Goal: Consume media (video, audio)

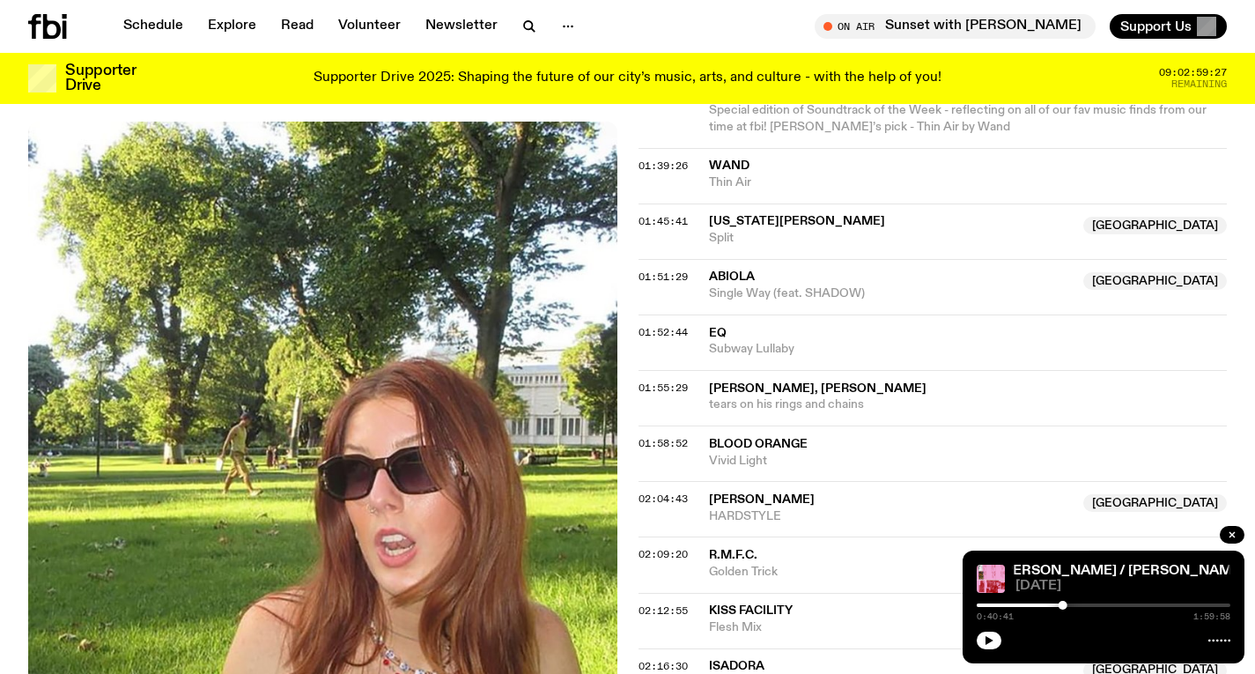
scroll to position [1690, 0]
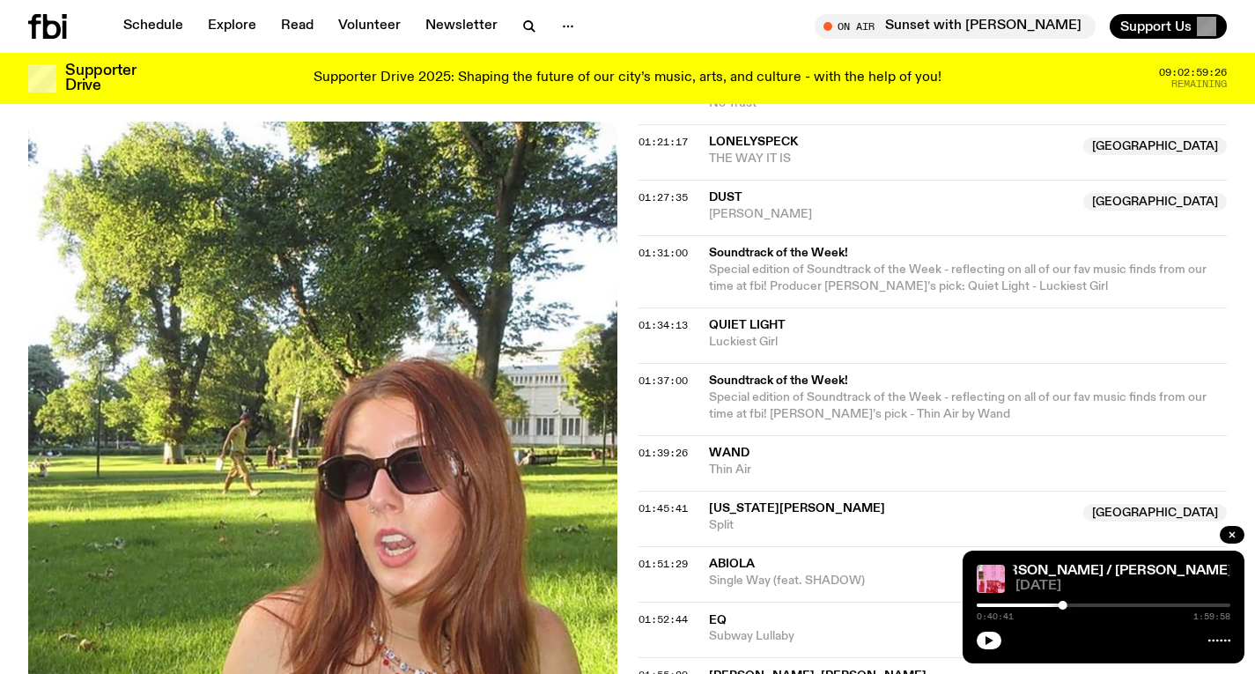
click at [53, 26] on icon at bounding box center [47, 26] width 39 height 25
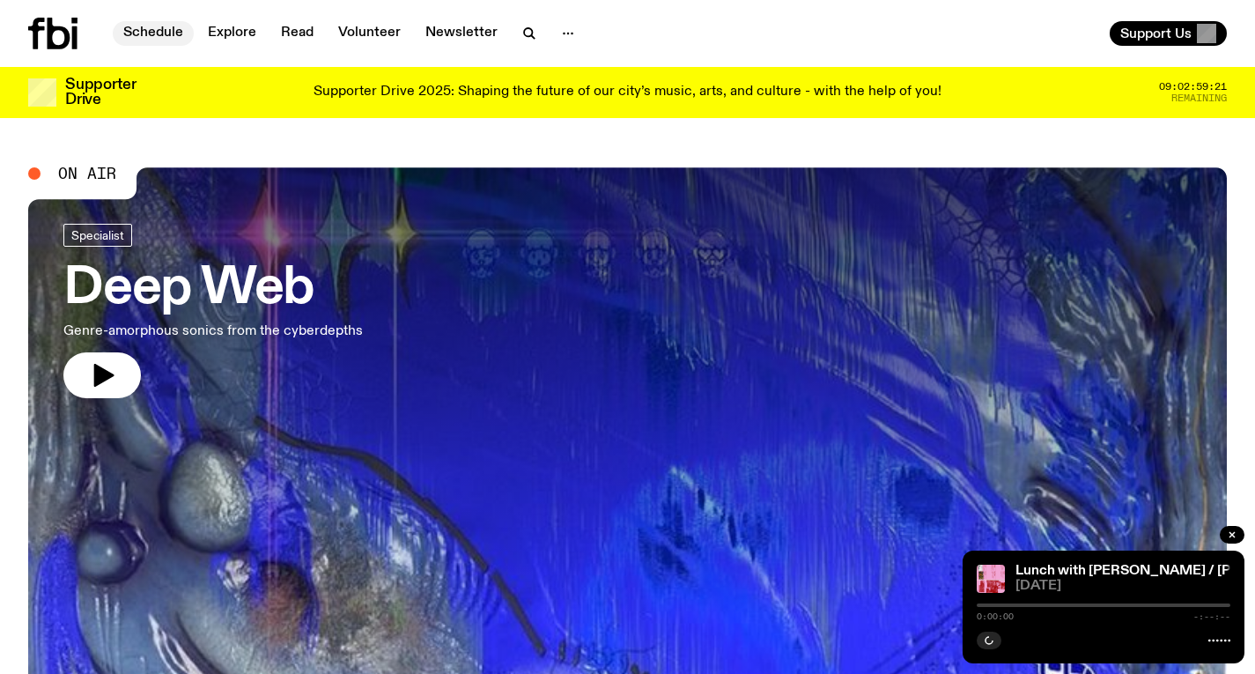
click at [175, 40] on link "Schedule" at bounding box center [153, 33] width 81 height 25
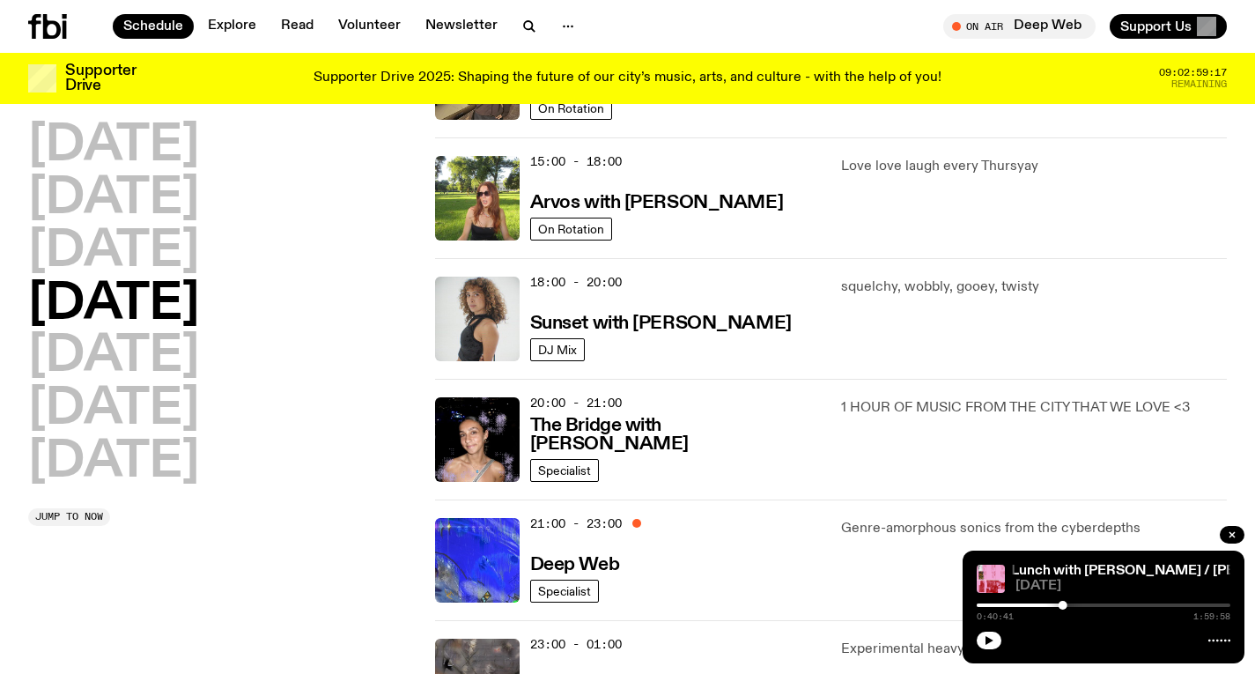
scroll to position [622, 0]
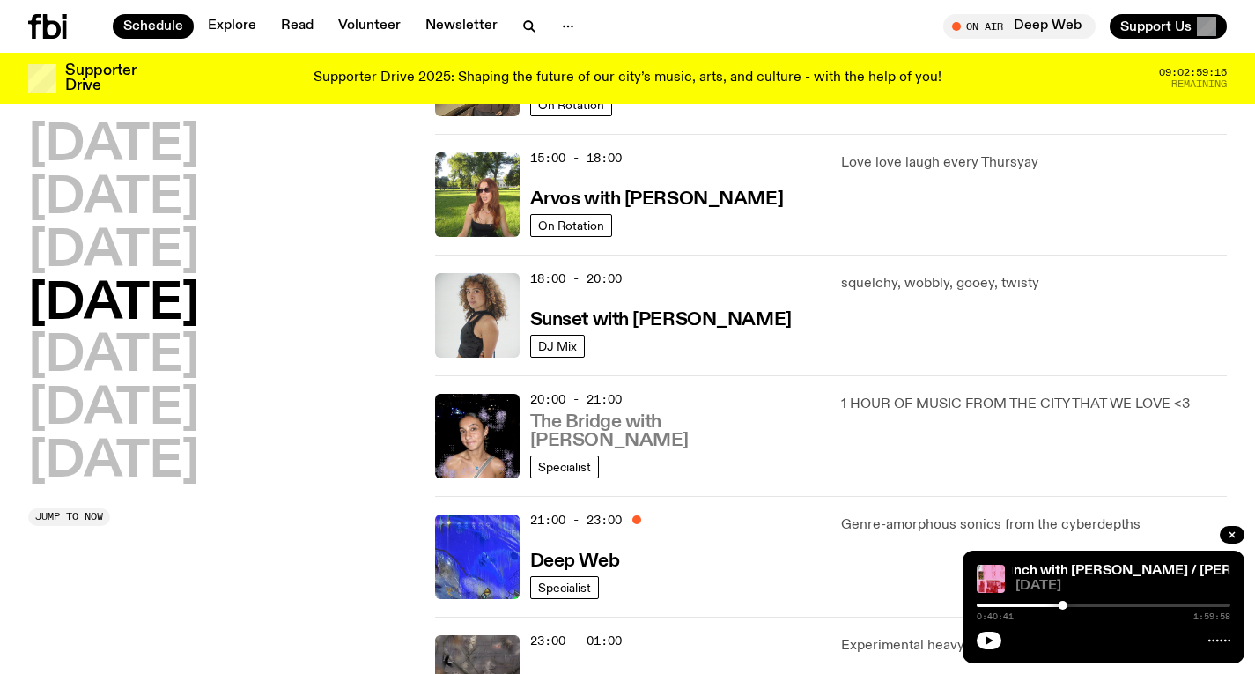
click at [655, 443] on h3 "The Bridge with [PERSON_NAME]" at bounding box center [675, 431] width 291 height 37
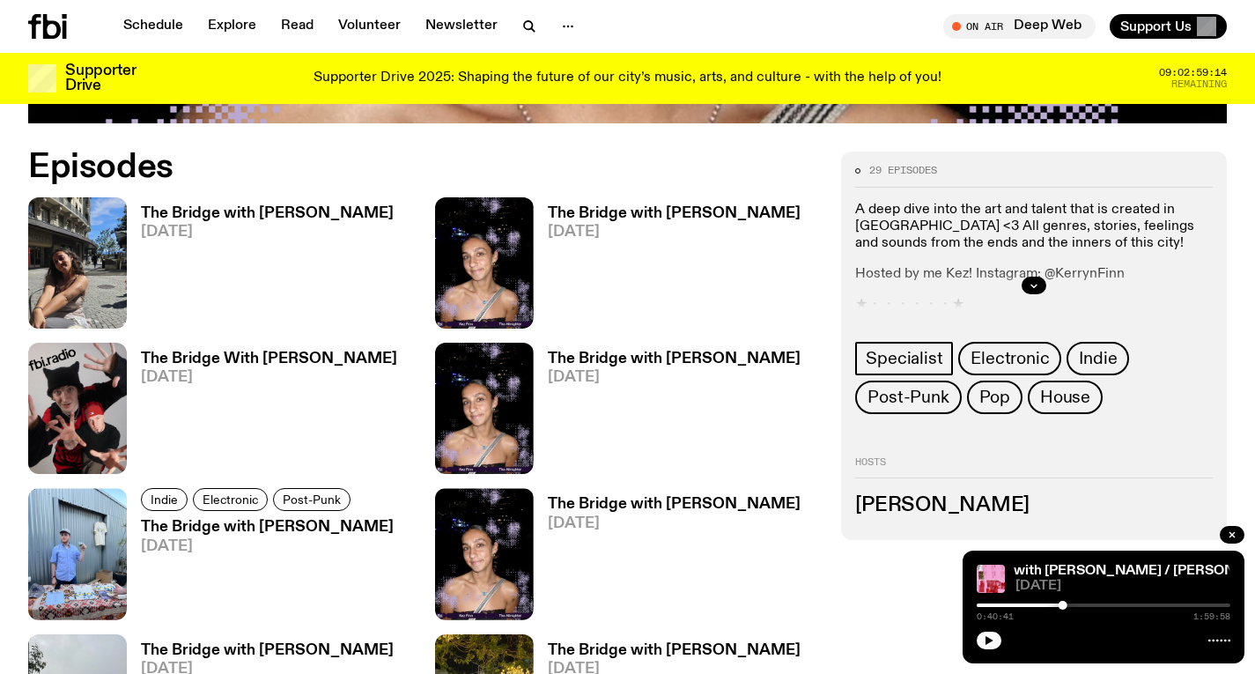
scroll to position [810, 0]
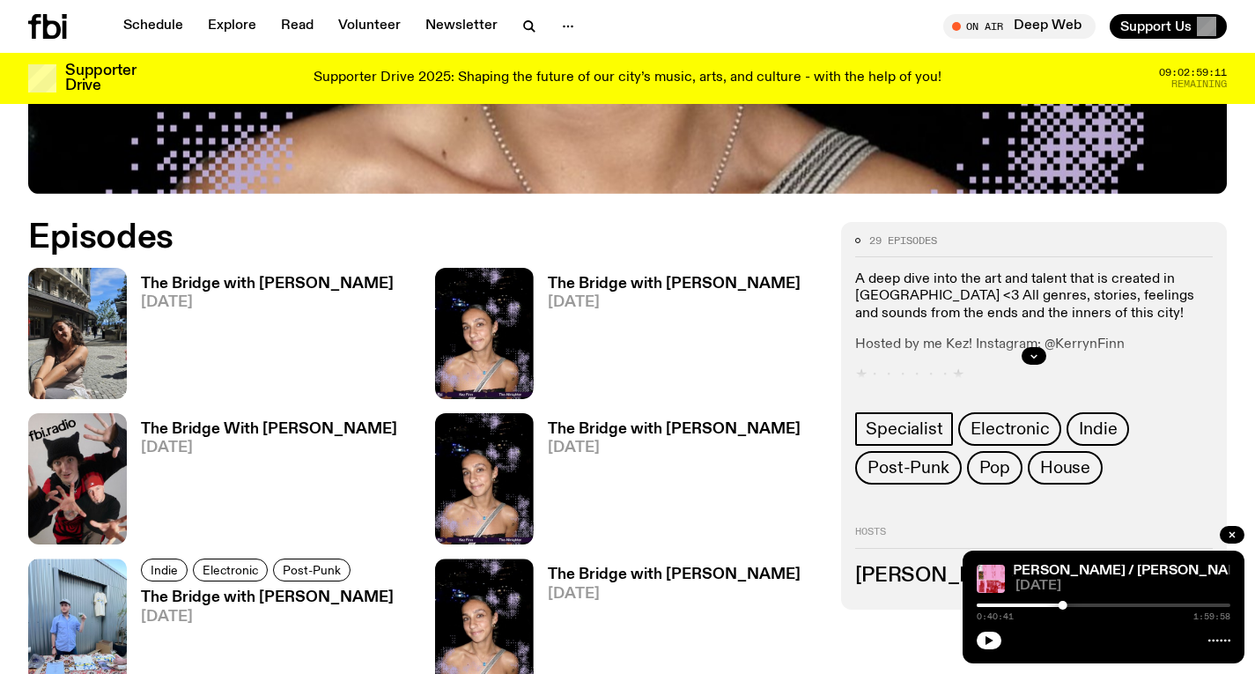
click at [288, 276] on h3 "The Bridge with [PERSON_NAME]" at bounding box center [267, 283] width 253 height 15
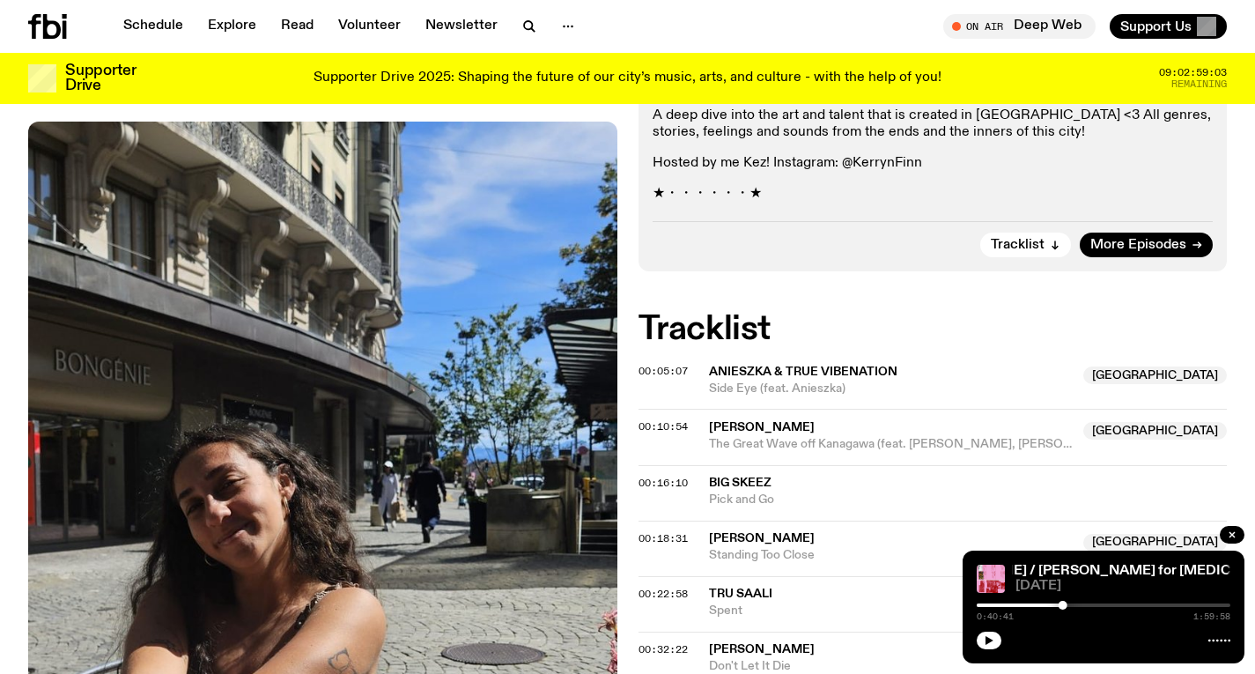
scroll to position [438, 0]
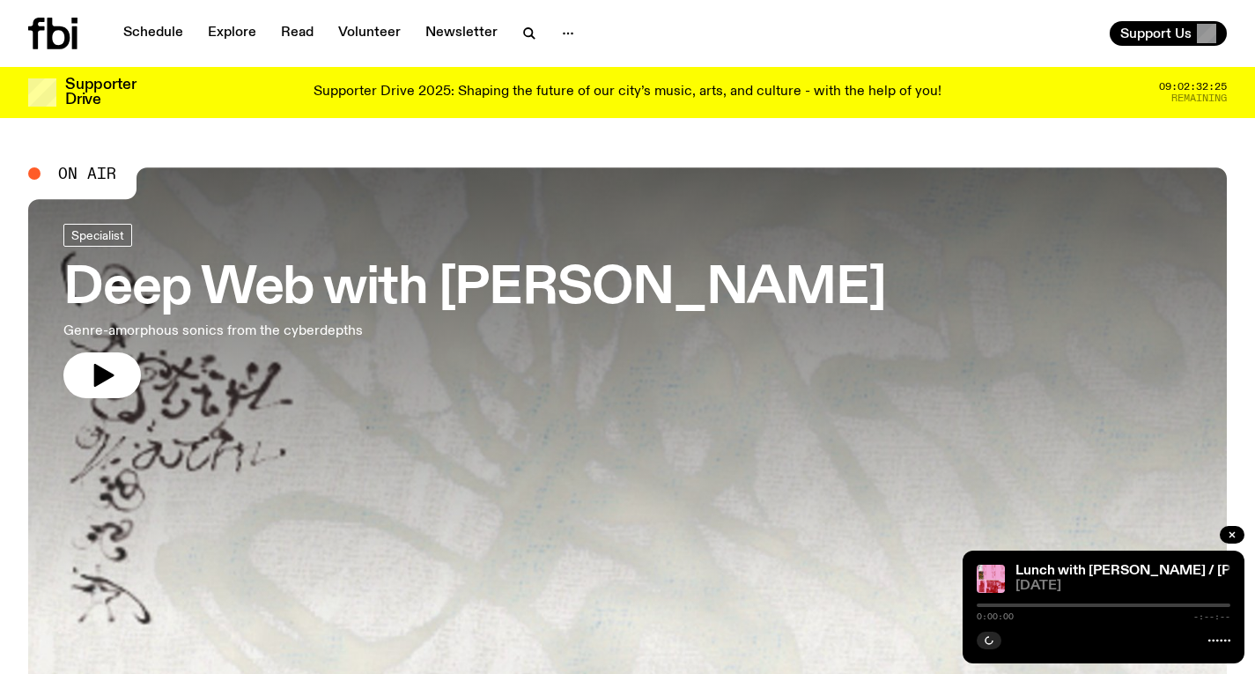
click at [290, 287] on h3 "Deep Web with [PERSON_NAME]" at bounding box center [474, 288] width 822 height 49
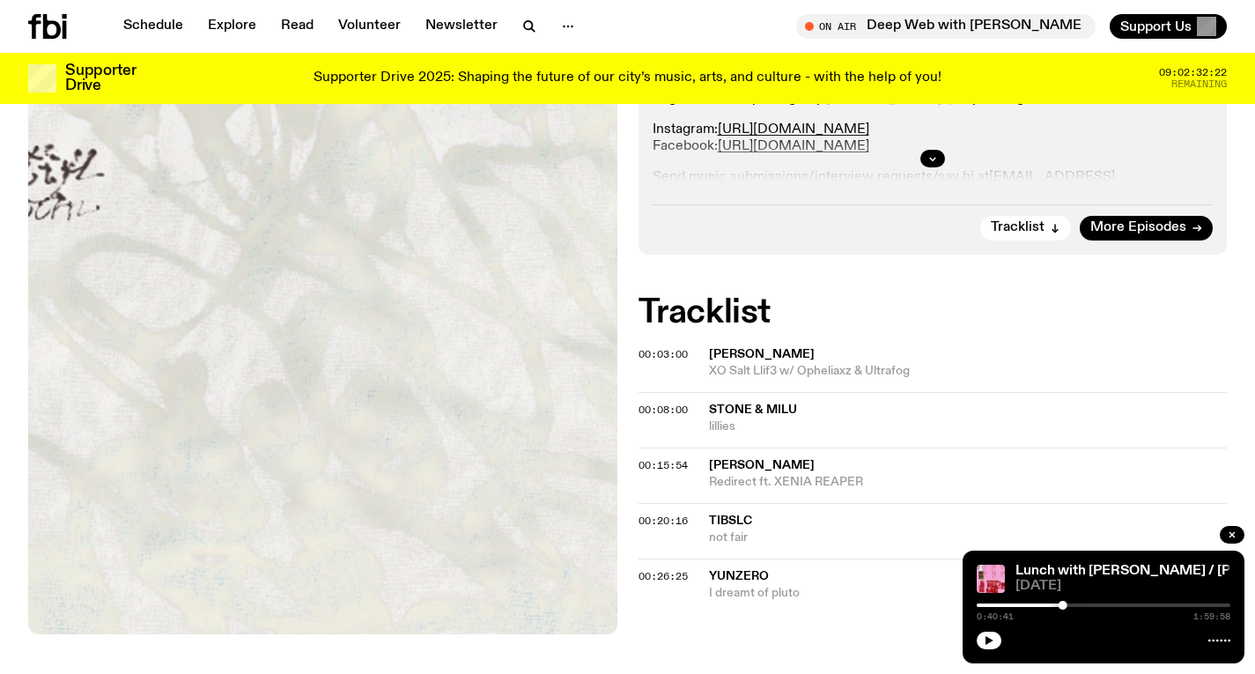
scroll to position [578, 0]
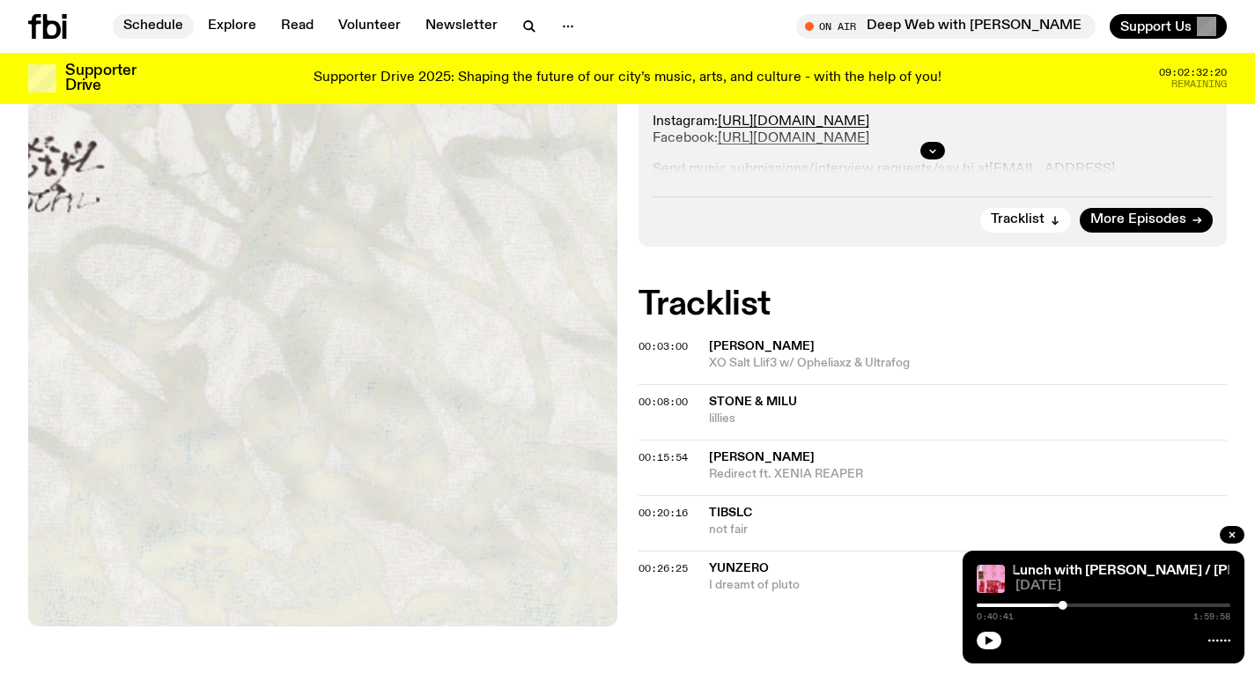
click at [150, 32] on link "Schedule" at bounding box center [153, 26] width 81 height 25
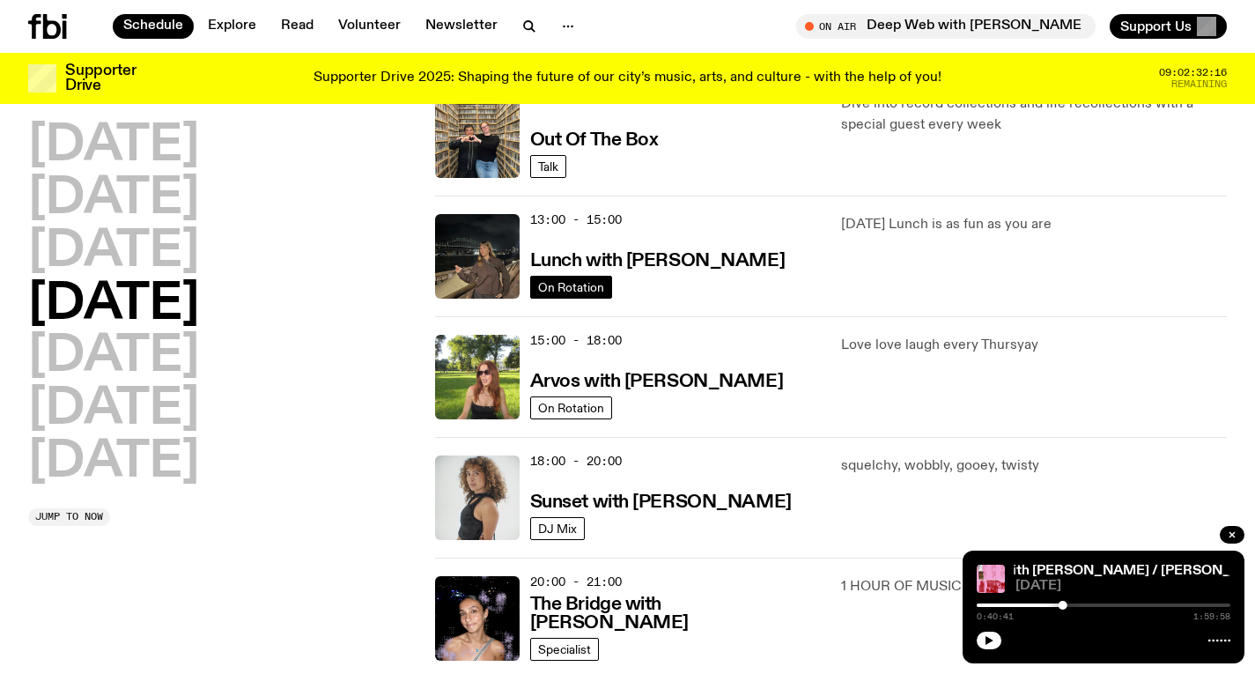
scroll to position [444, 0]
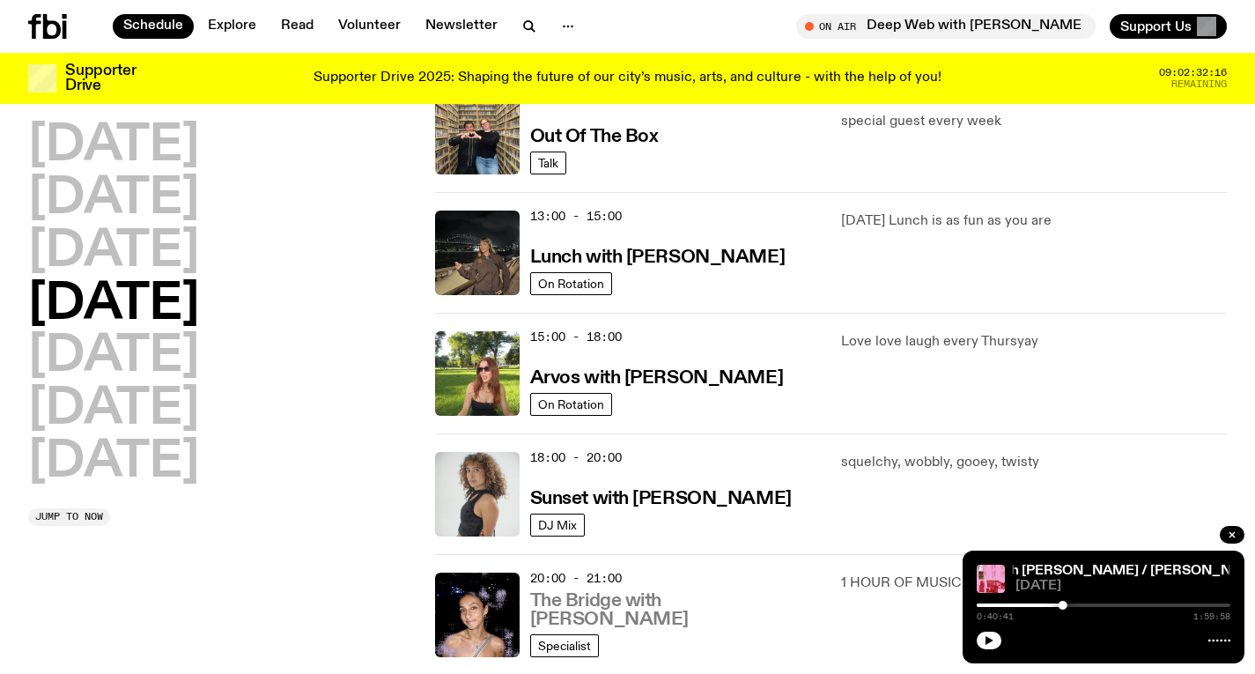
click at [592, 614] on h3 "The Bridge with [PERSON_NAME]" at bounding box center [675, 610] width 291 height 37
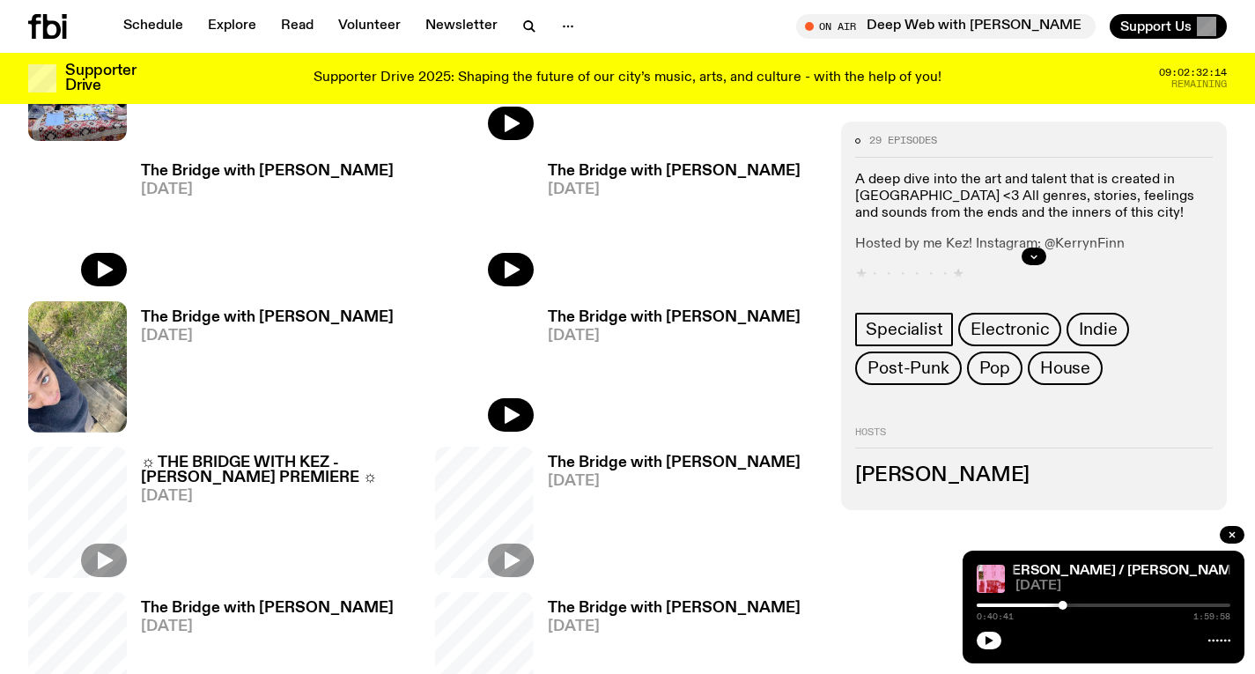
scroll to position [702, 0]
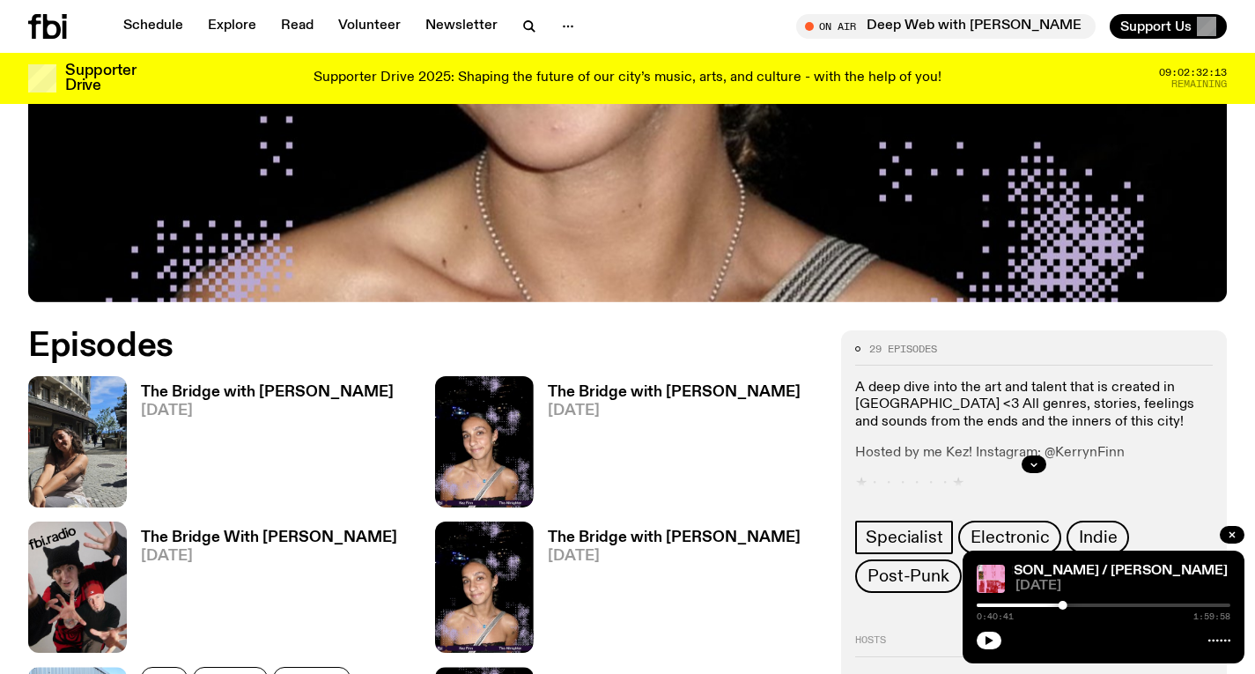
click at [255, 403] on span "[DATE]" at bounding box center [267, 410] width 253 height 15
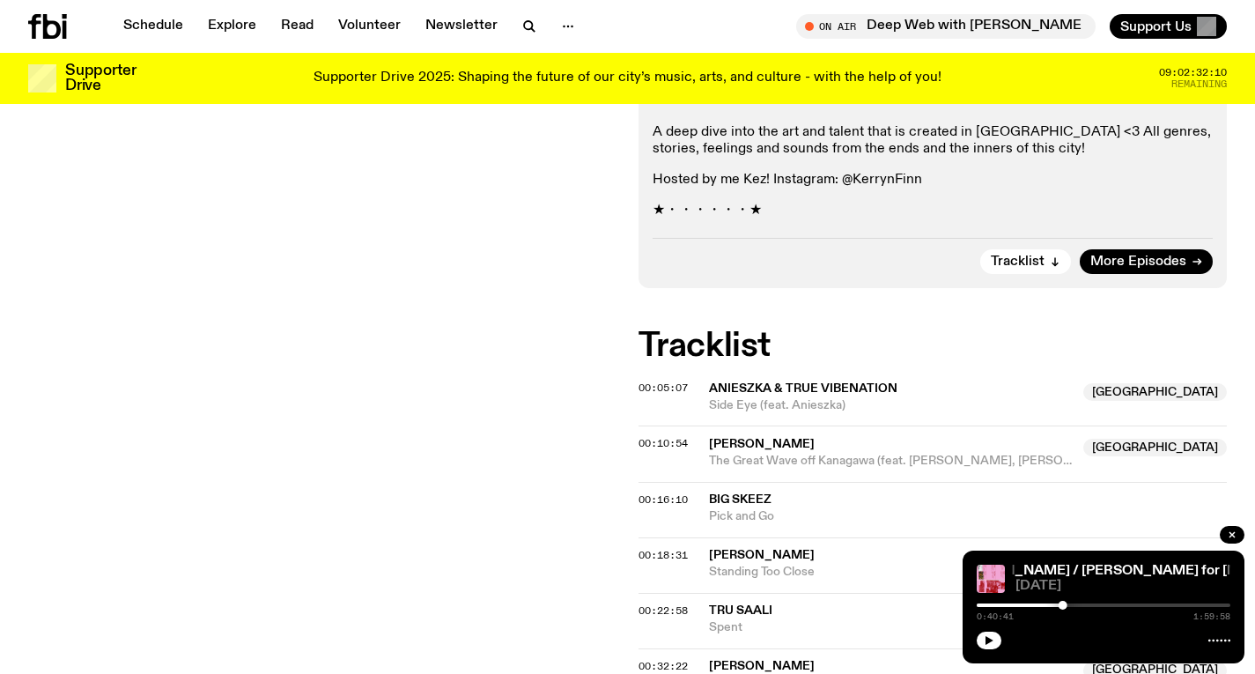
scroll to position [422, 0]
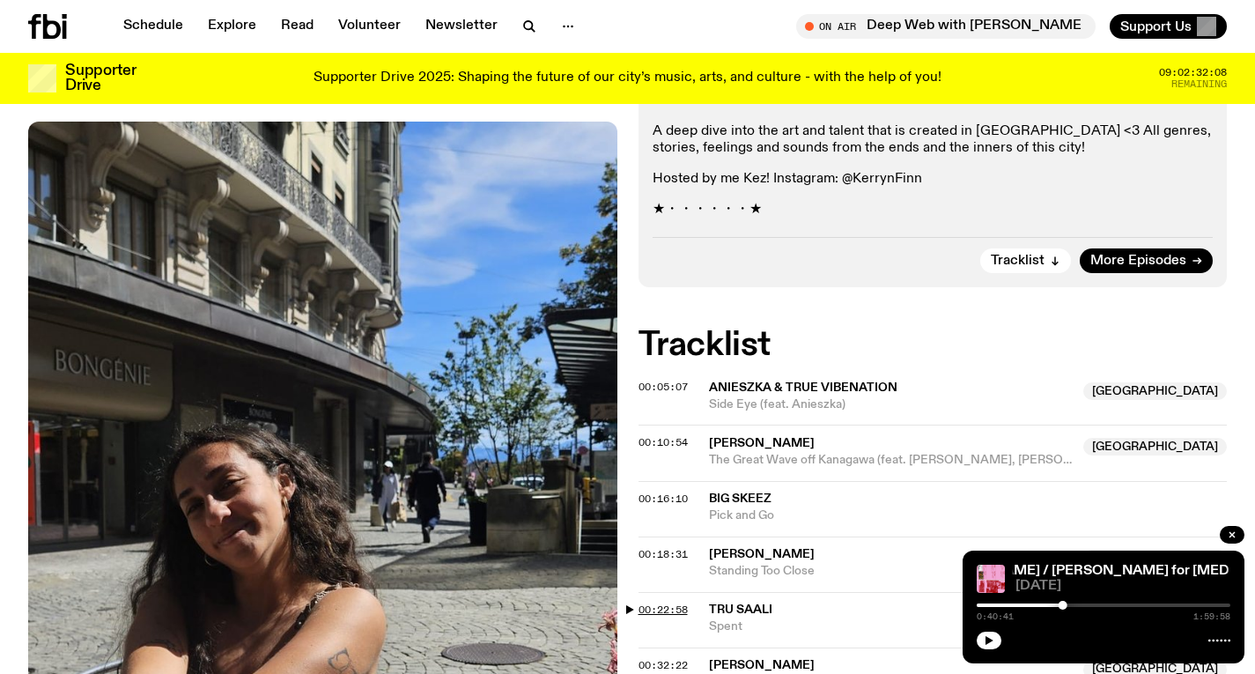
click at [683, 602] on span "00:22:58" at bounding box center [662, 609] width 49 height 14
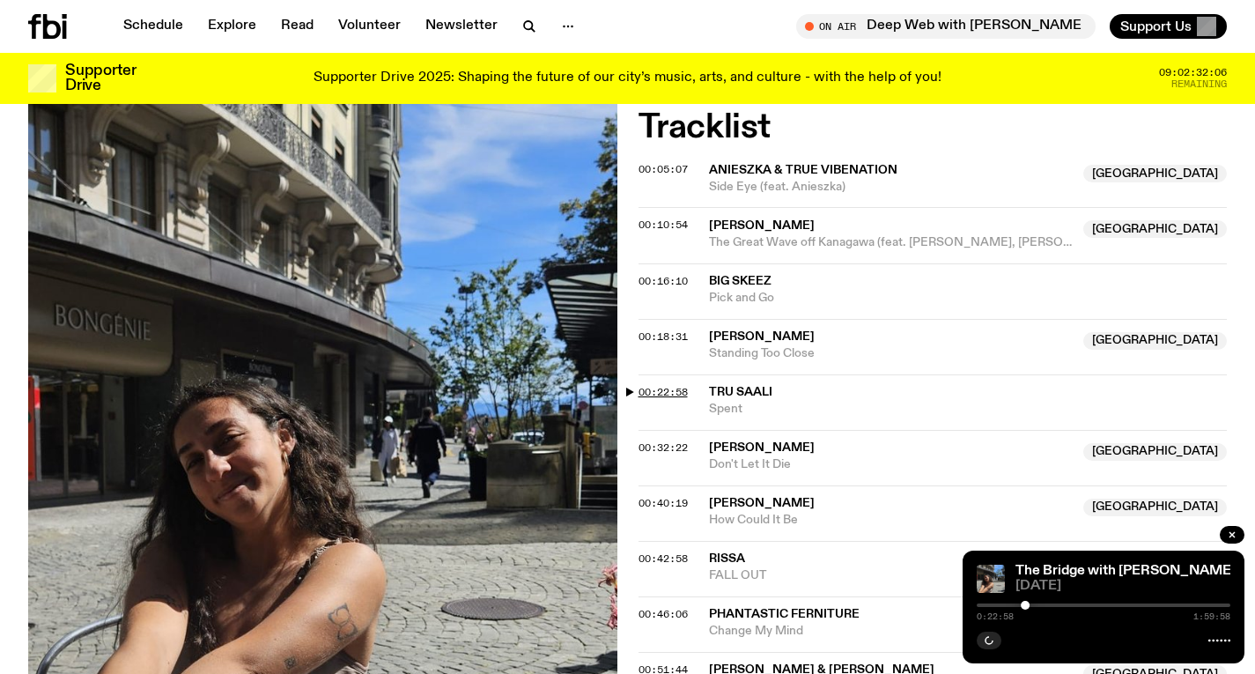
scroll to position [649, 0]
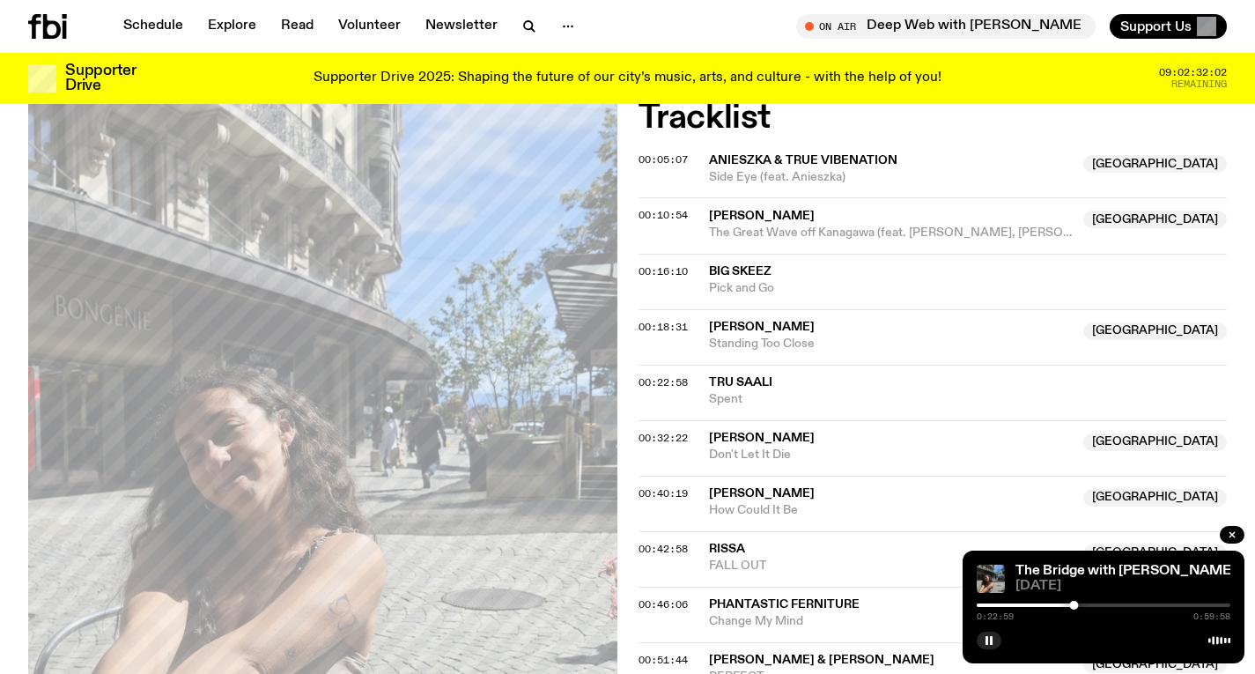
click at [1081, 605] on div at bounding box center [1103, 605] width 254 height 4
click at [1085, 604] on div at bounding box center [1081, 604] width 9 height 9
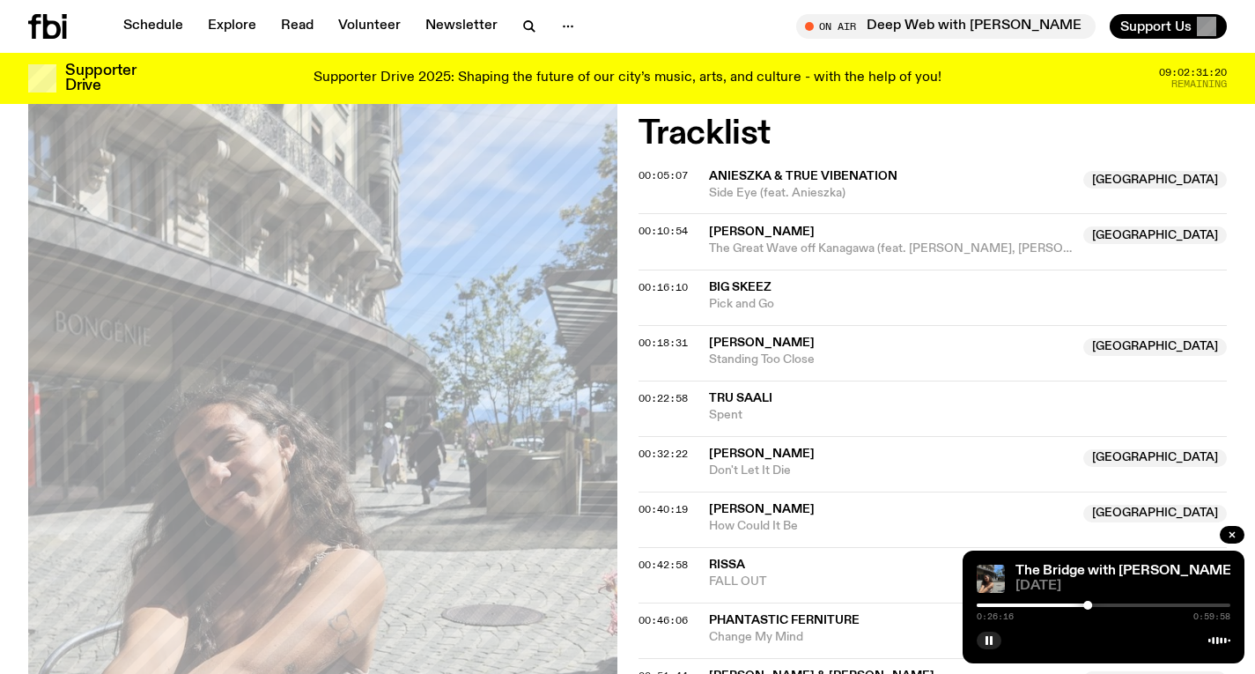
scroll to position [635, 0]
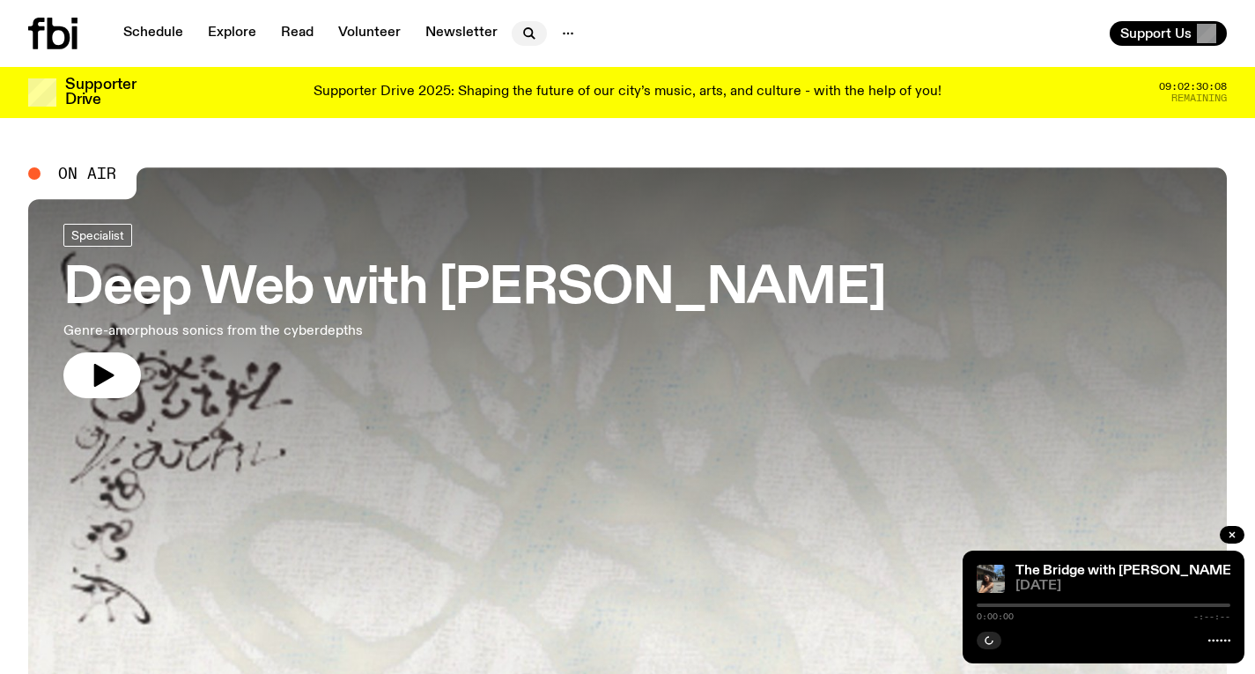
click at [524, 30] on icon "button" at bounding box center [529, 33] width 21 height 21
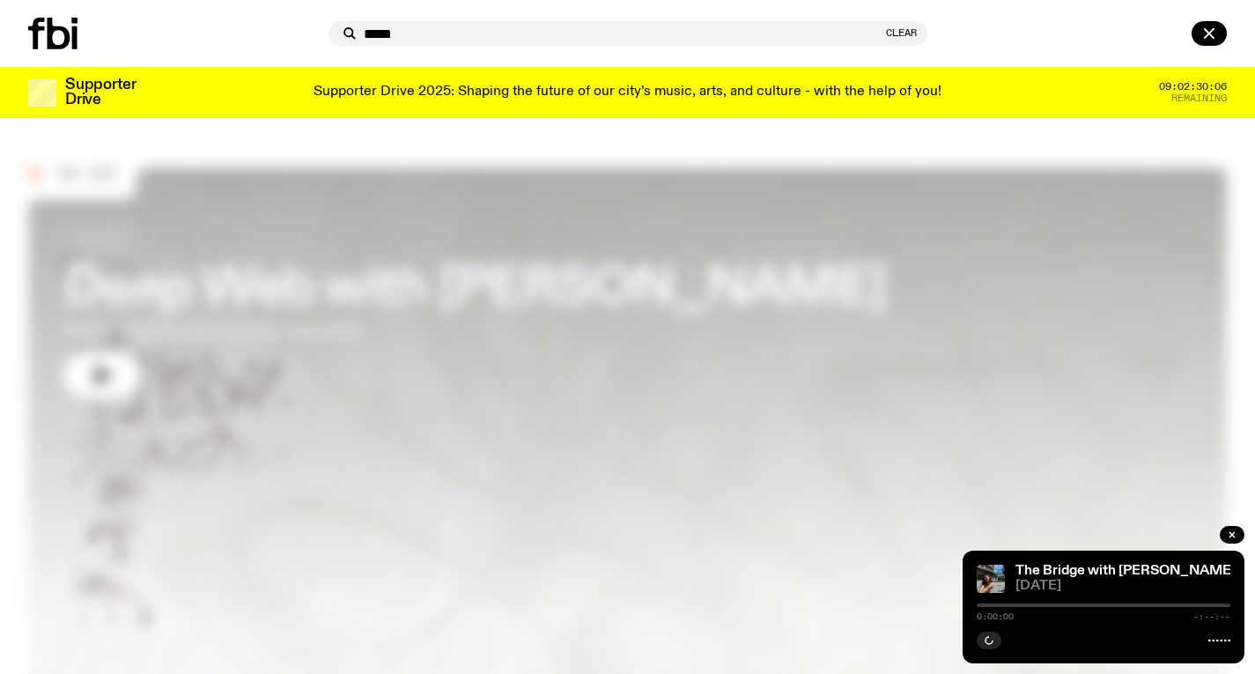
type input "******"
